Goal: Communication & Community: Answer question/provide support

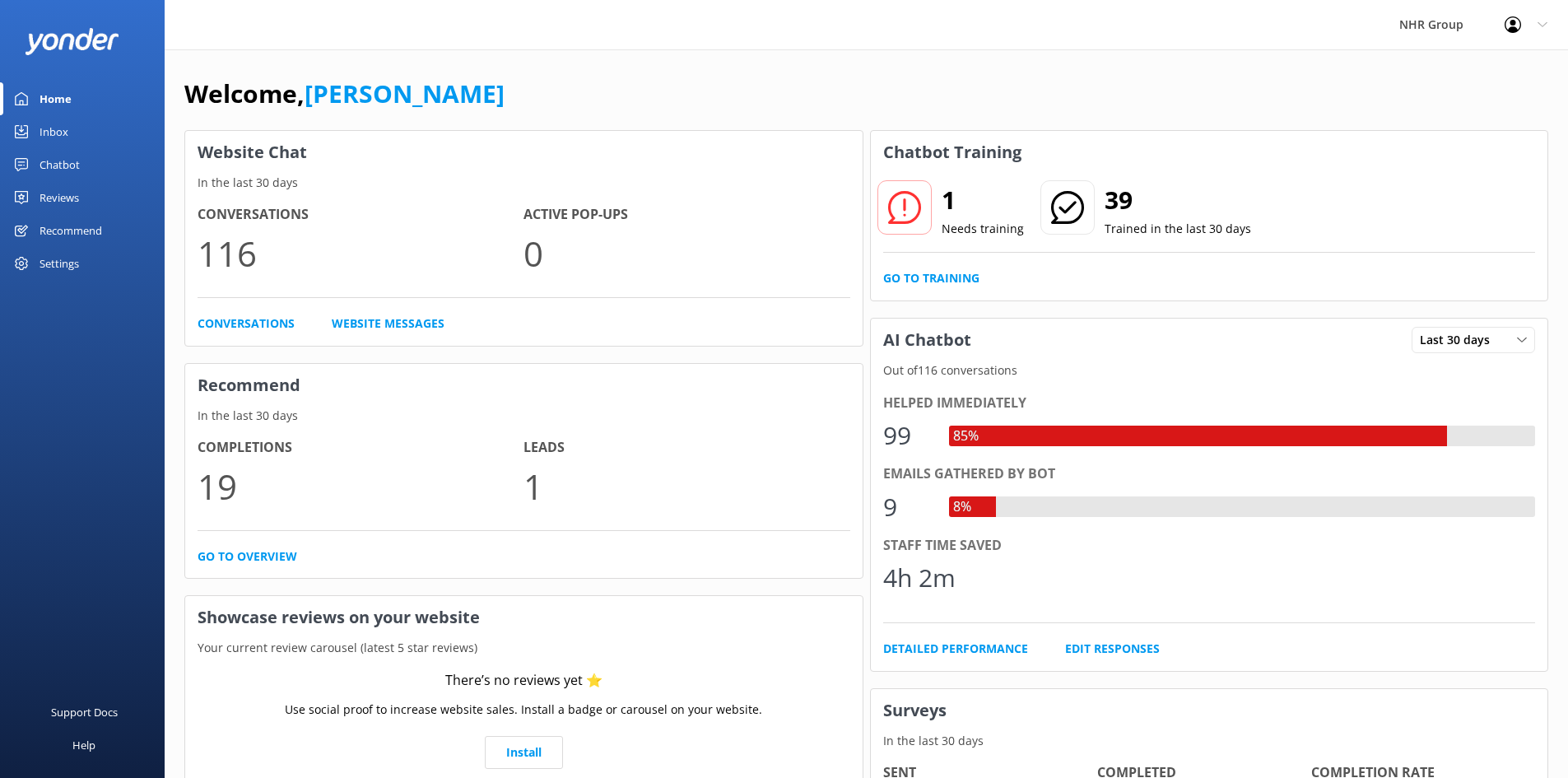
click at [39, 135] on link "Inbox" at bounding box center [82, 131] width 165 height 33
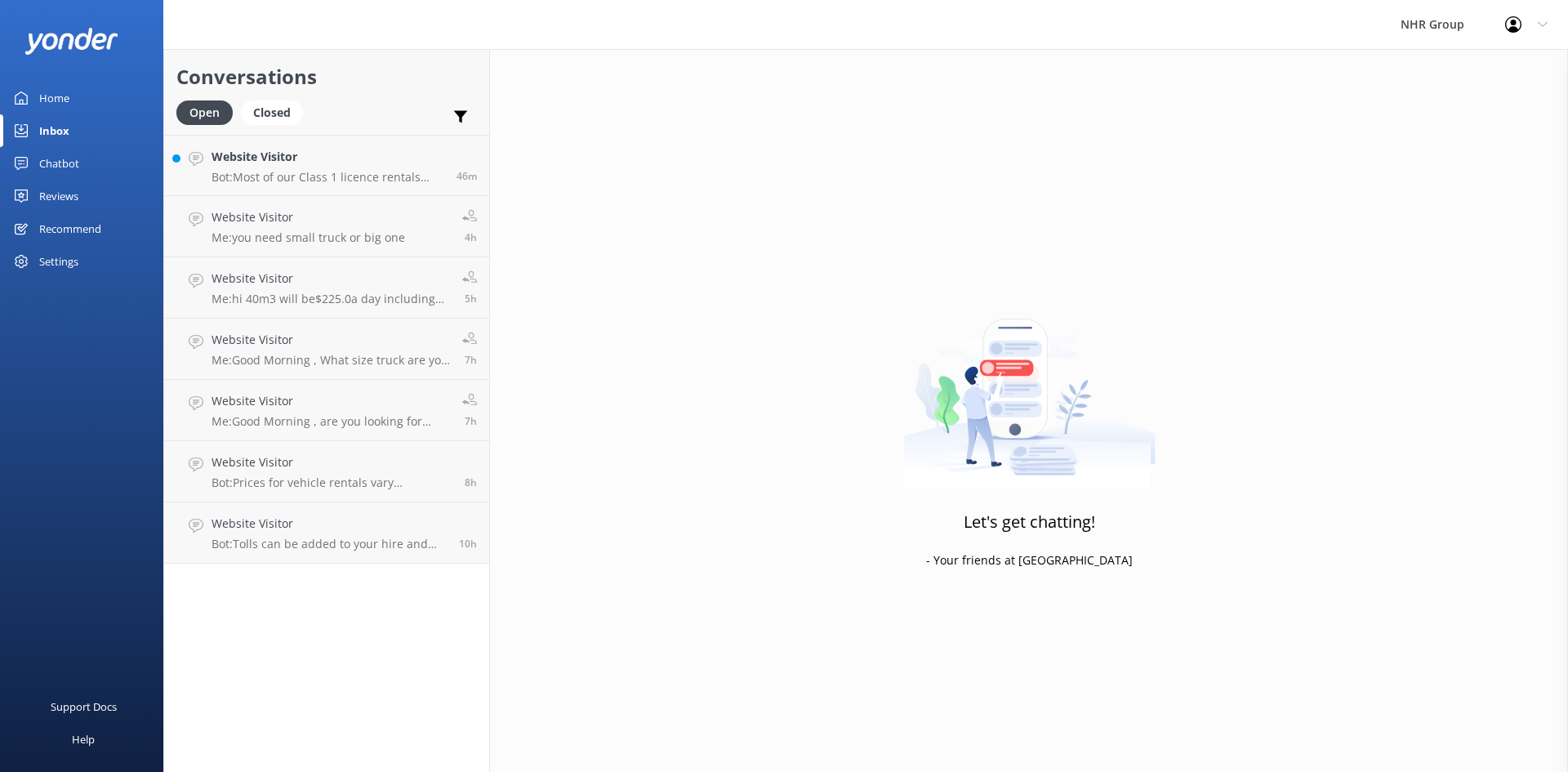
click at [68, 96] on div "Home" at bounding box center [54, 97] width 30 height 32
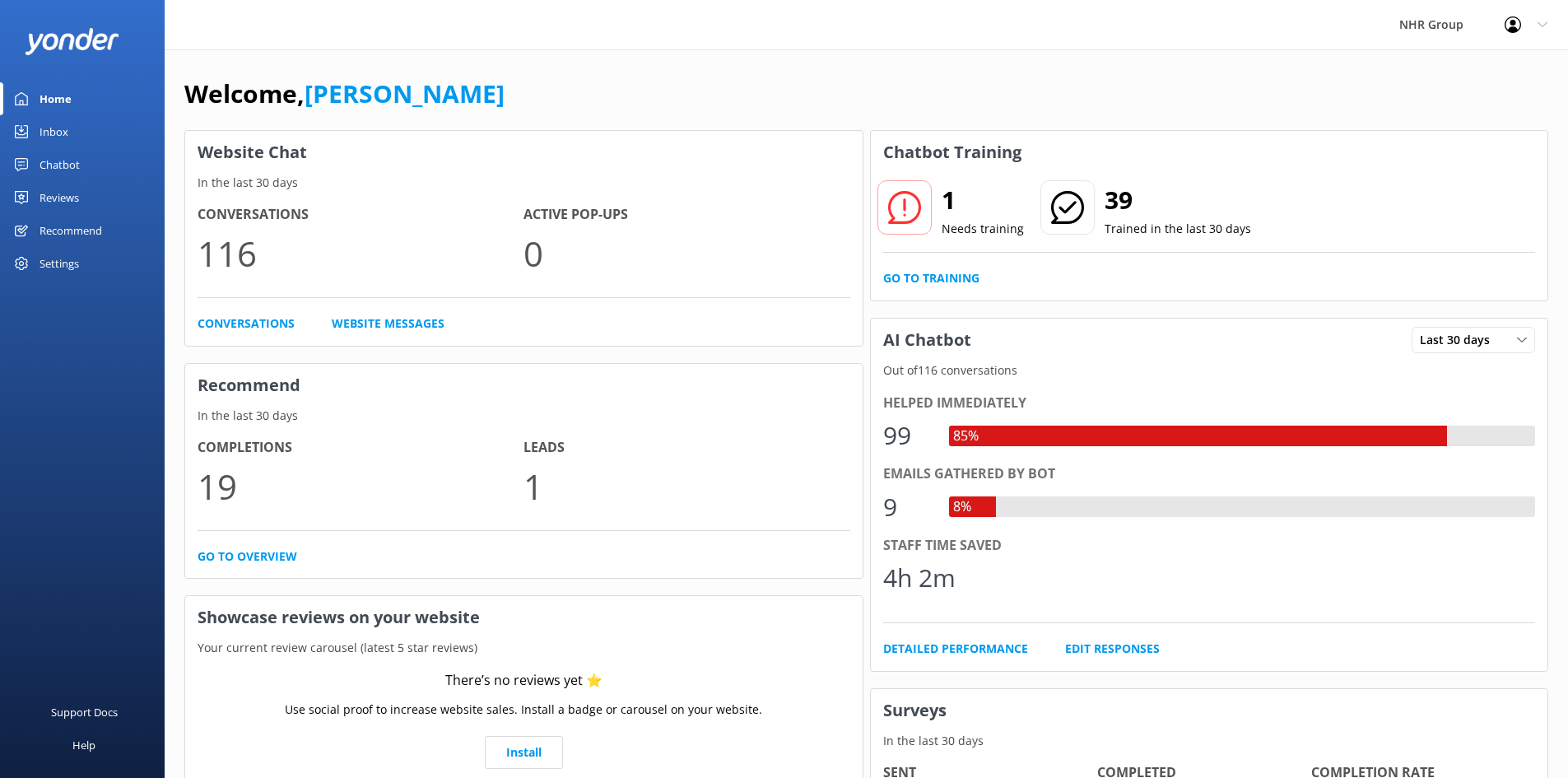
click at [52, 125] on div "Inbox" at bounding box center [53, 131] width 29 height 33
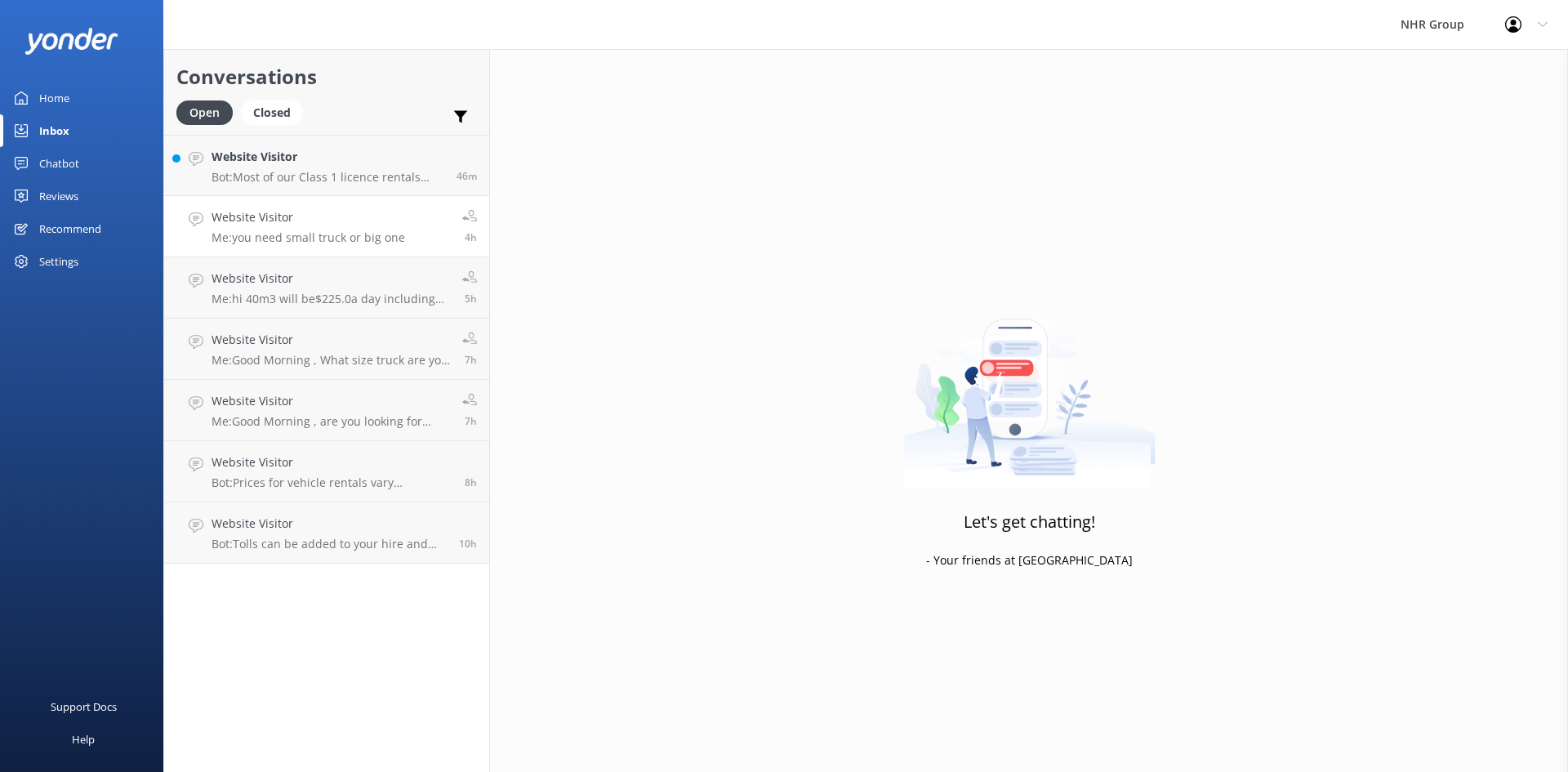
click at [314, 228] on div "Website Visitor Me: you need small truck or big one" at bounding box center [309, 226] width 194 height 36
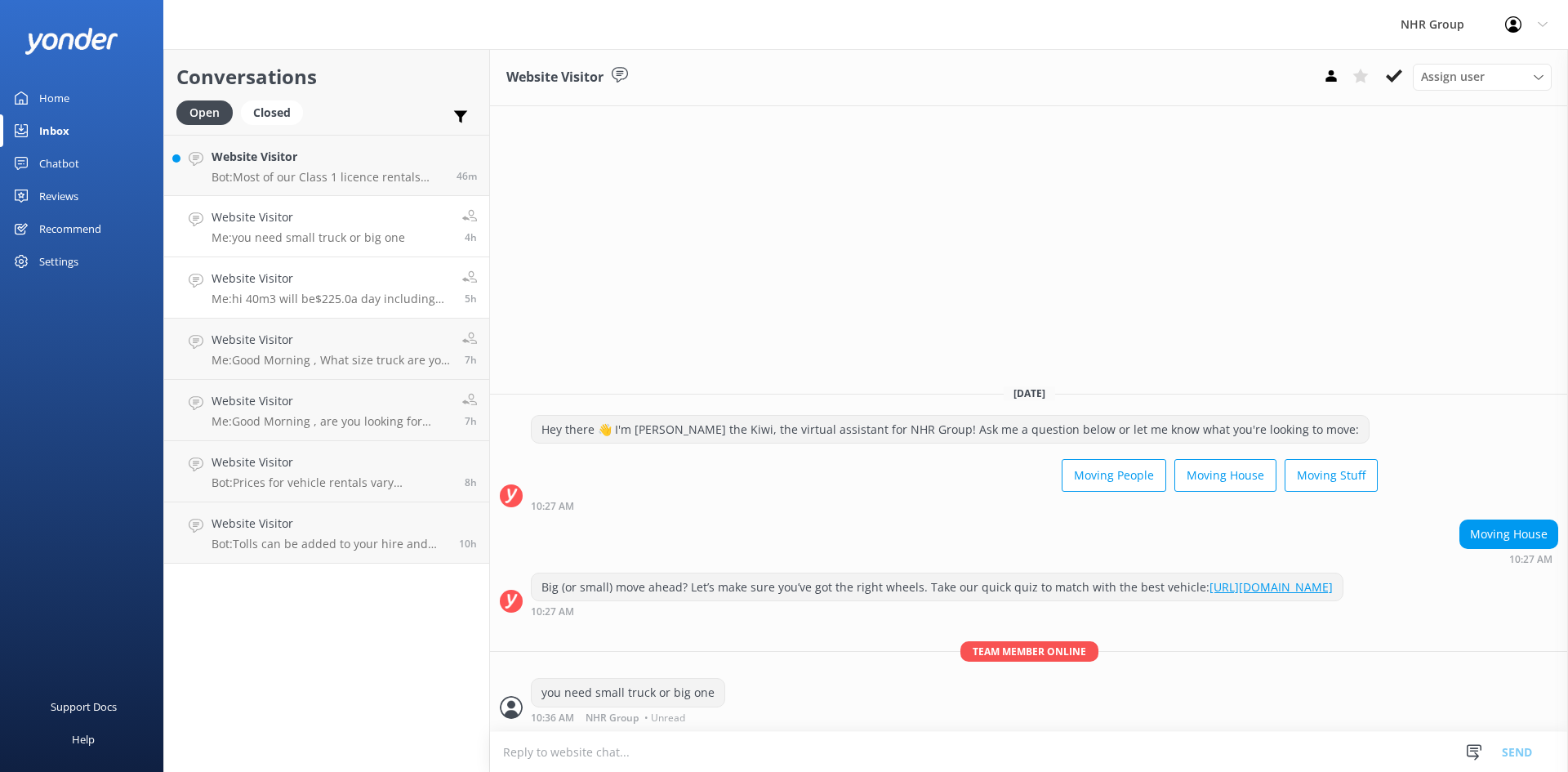
click at [250, 269] on h4 "Website Visitor" at bounding box center [330, 278] width 238 height 18
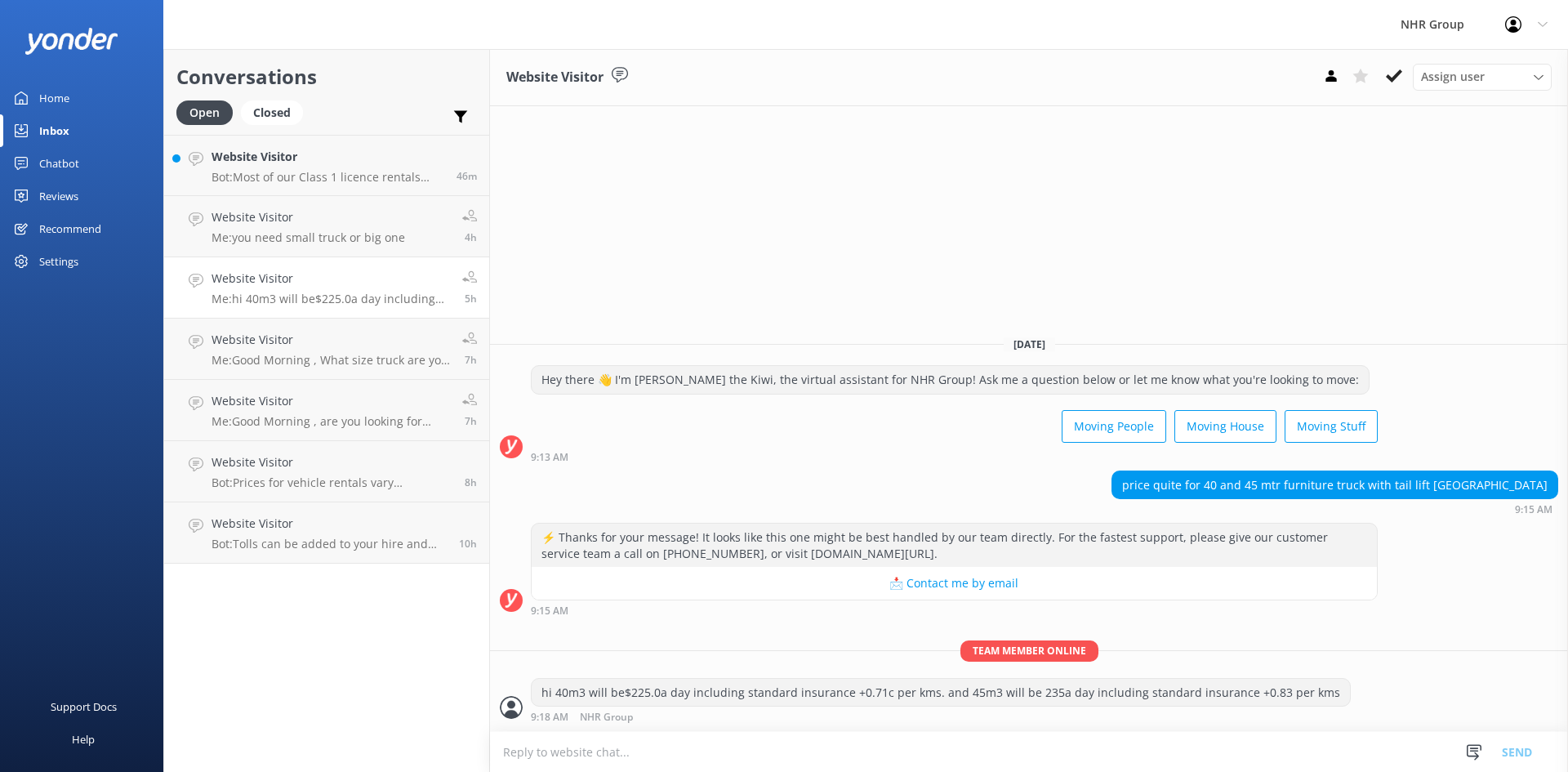
click at [67, 106] on div "Home" at bounding box center [54, 97] width 30 height 32
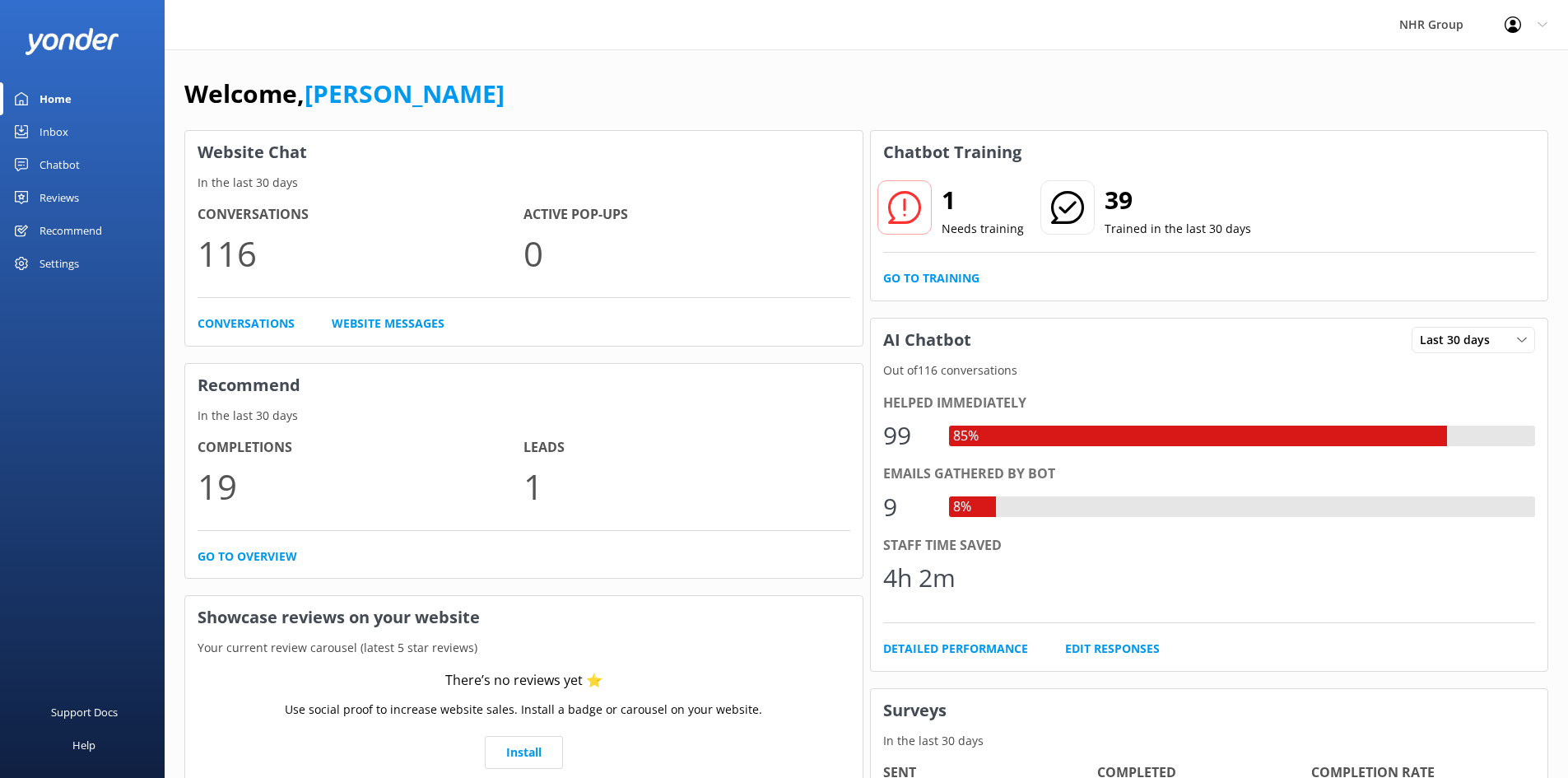
click at [938, 266] on div "1 Needs training 39 Trained in the last 30 days Go to Training" at bounding box center [1210, 237] width 677 height 126
click at [940, 276] on link "Go to Training" at bounding box center [931, 278] width 97 height 18
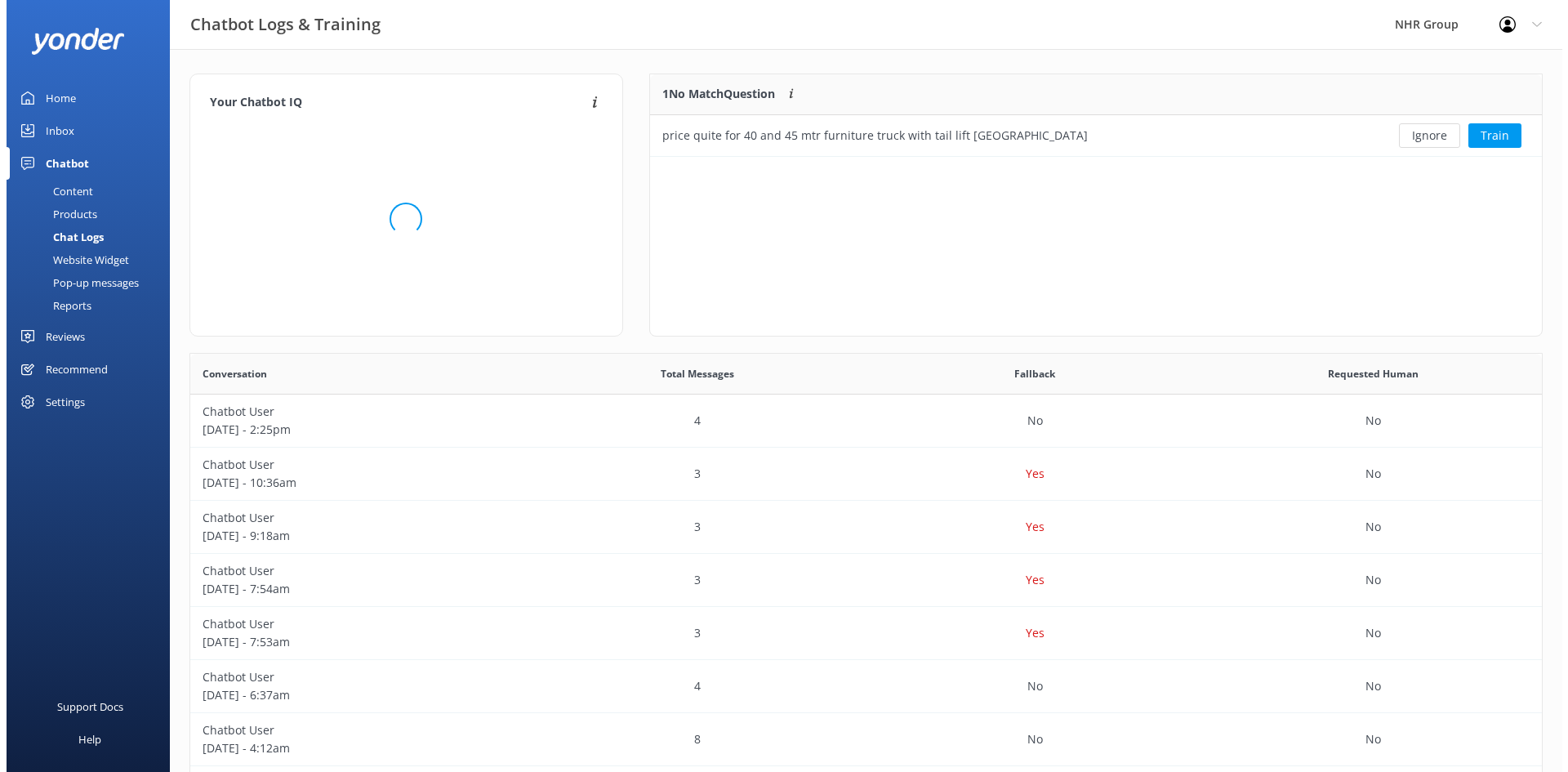
scroll to position [560, 1339]
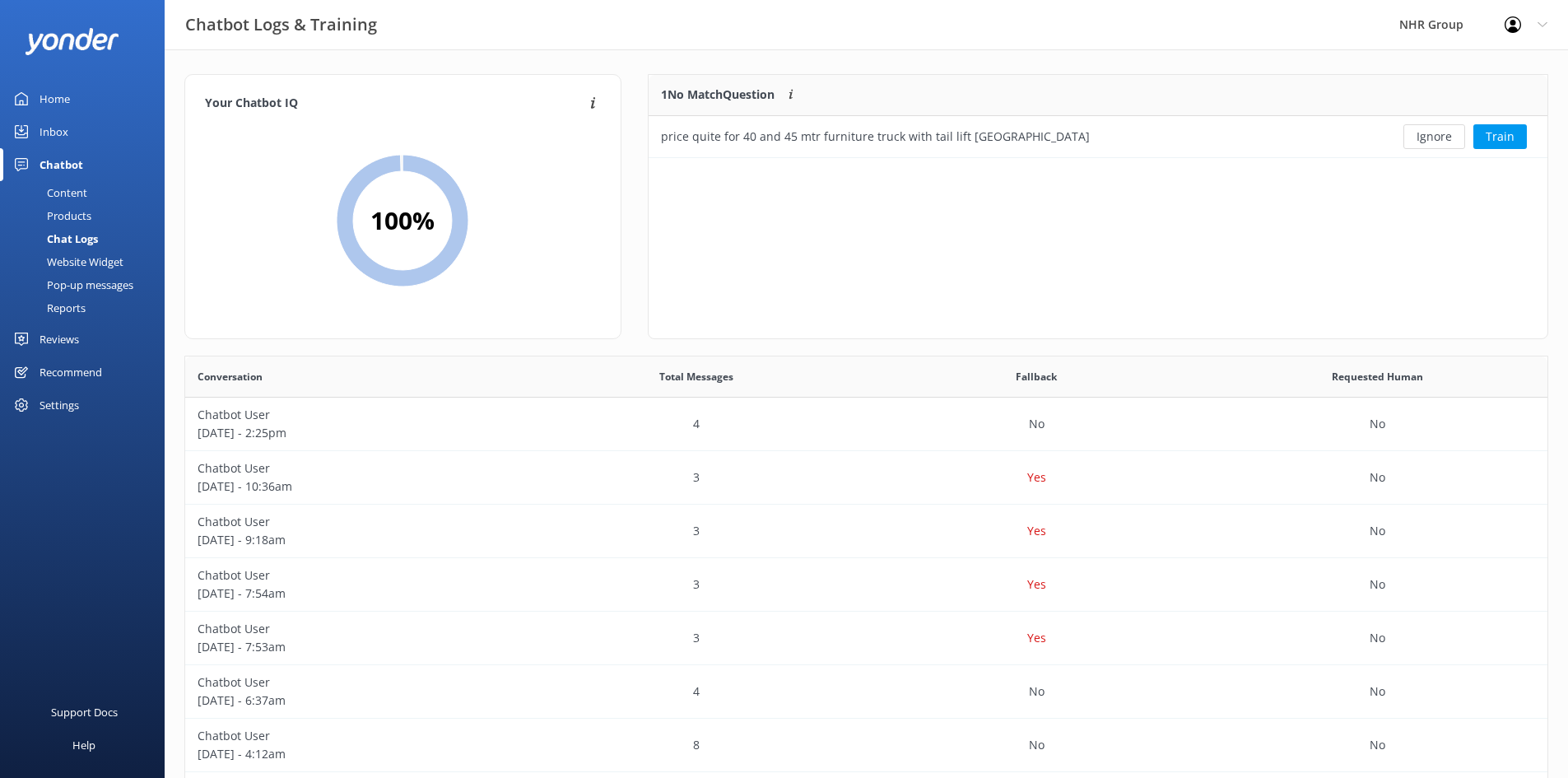
click at [44, 130] on div "Inbox" at bounding box center [53, 131] width 29 height 33
